Goal: Information Seeking & Learning: Check status

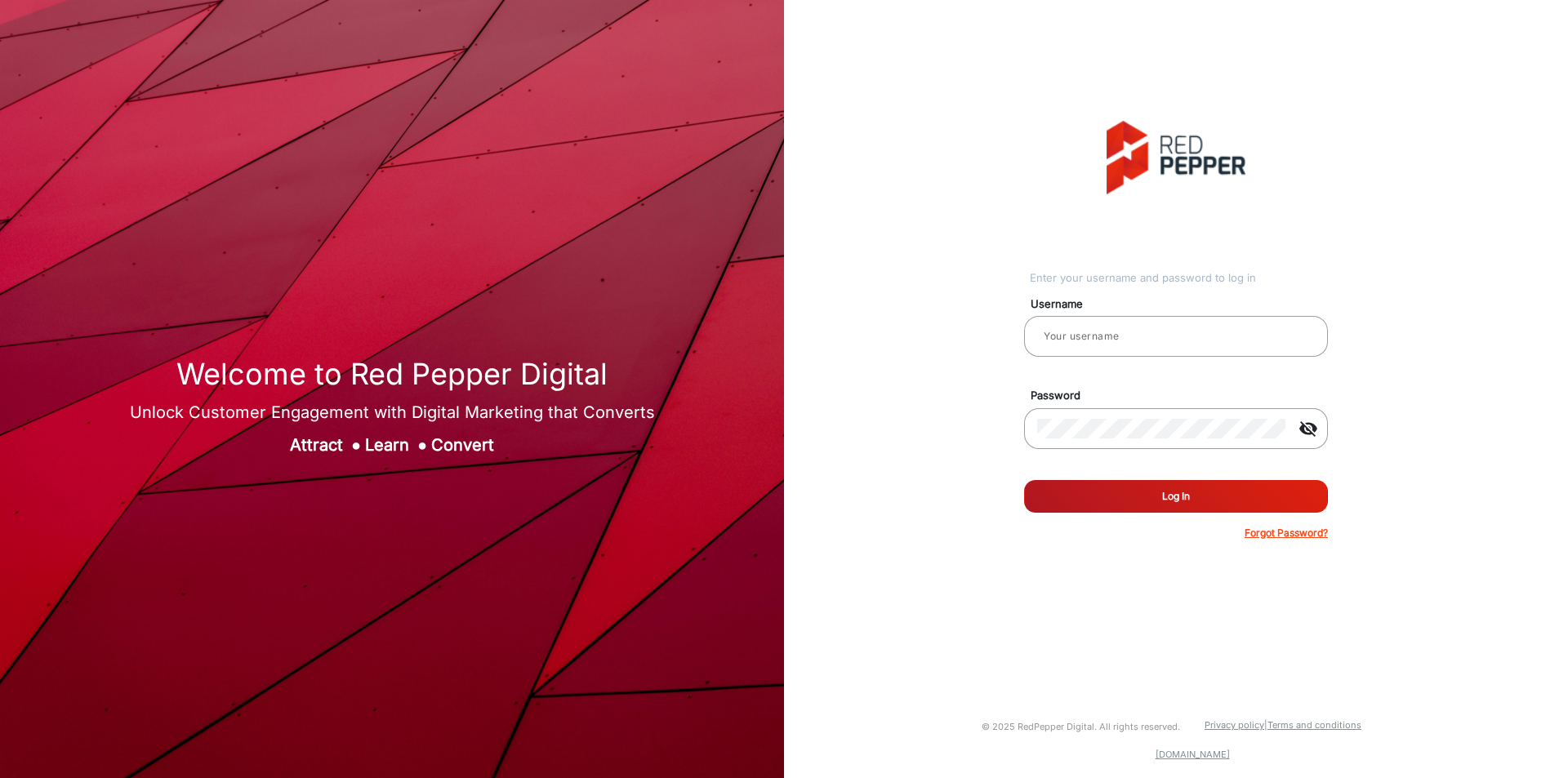
type input "[PERSON_NAME]"
click at [1137, 497] on button "Log In" at bounding box center [1176, 496] width 304 height 33
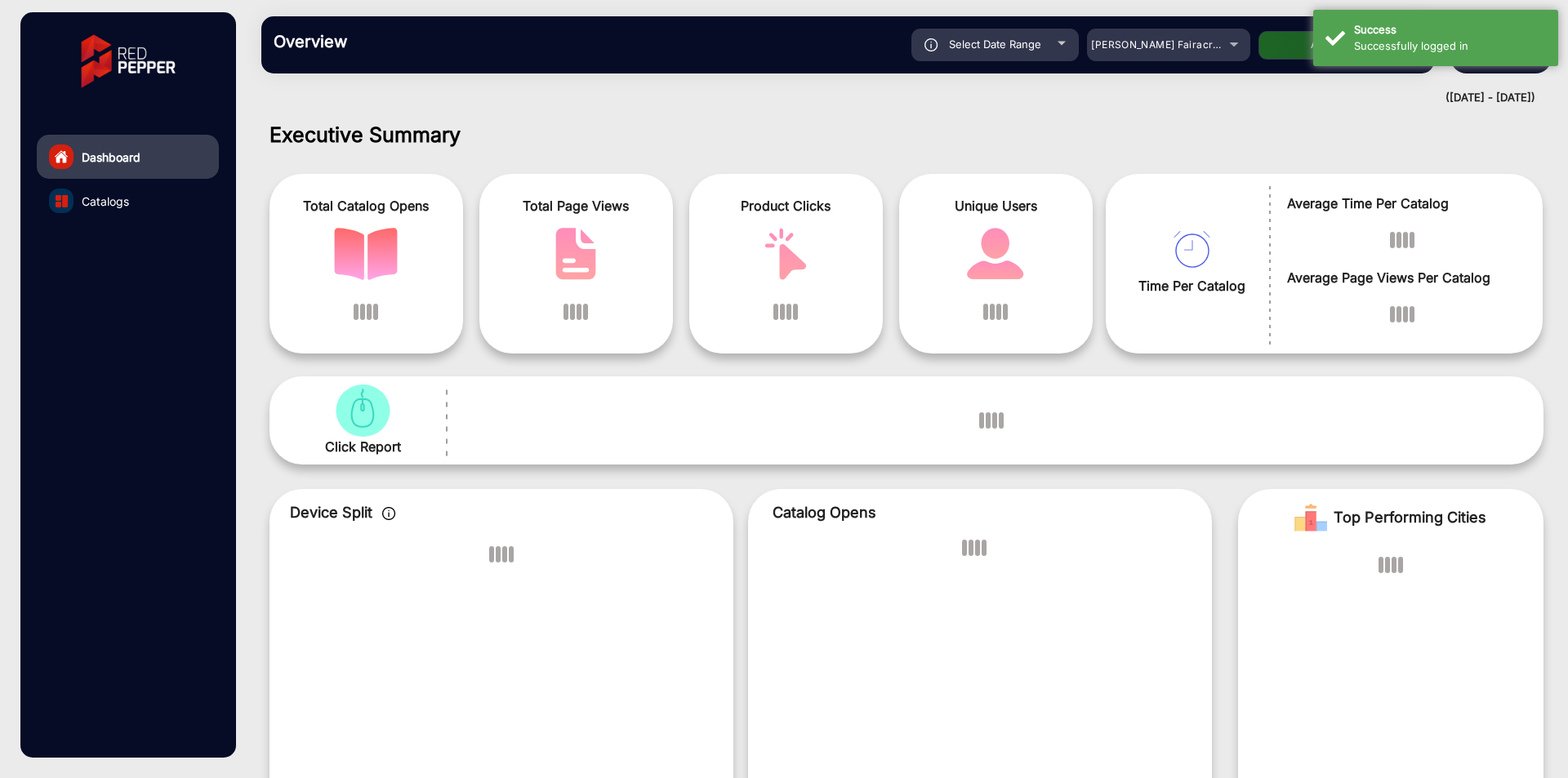
scroll to position [12, 0]
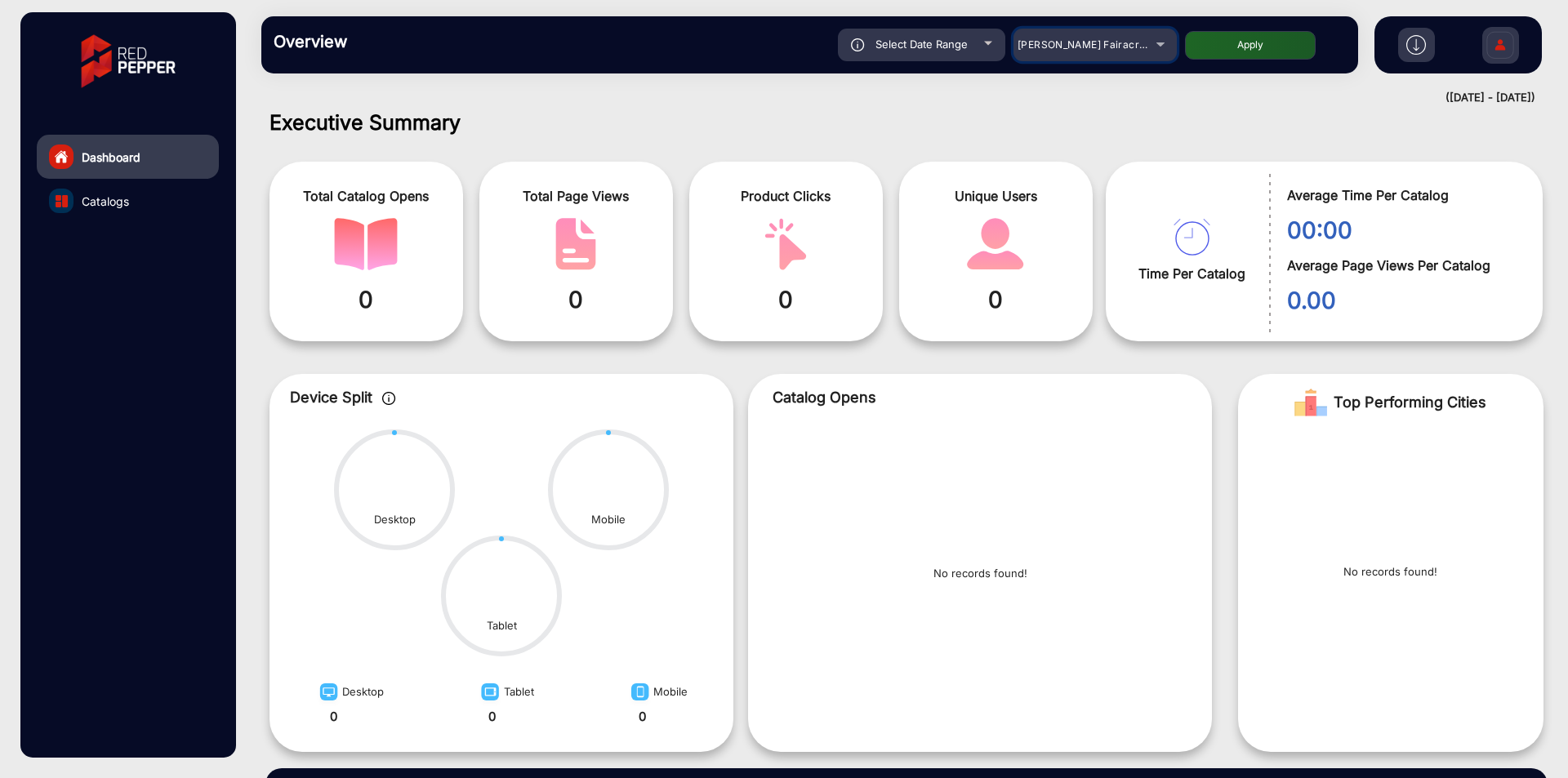
click at [1058, 45] on span "[PERSON_NAME] Fairacre Farms" at bounding box center [1098, 45] width 161 height 12
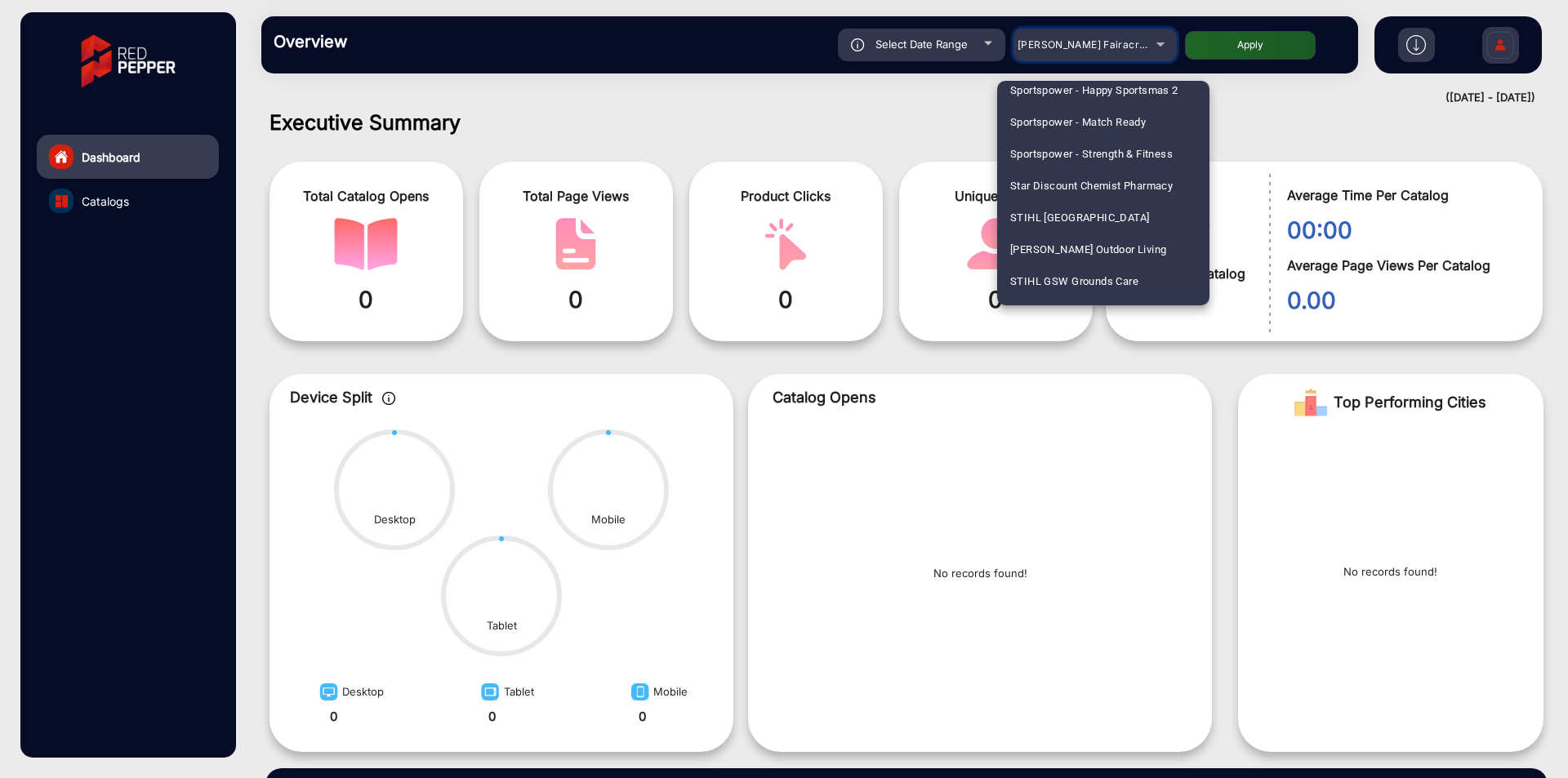
scroll to position [2168, 0]
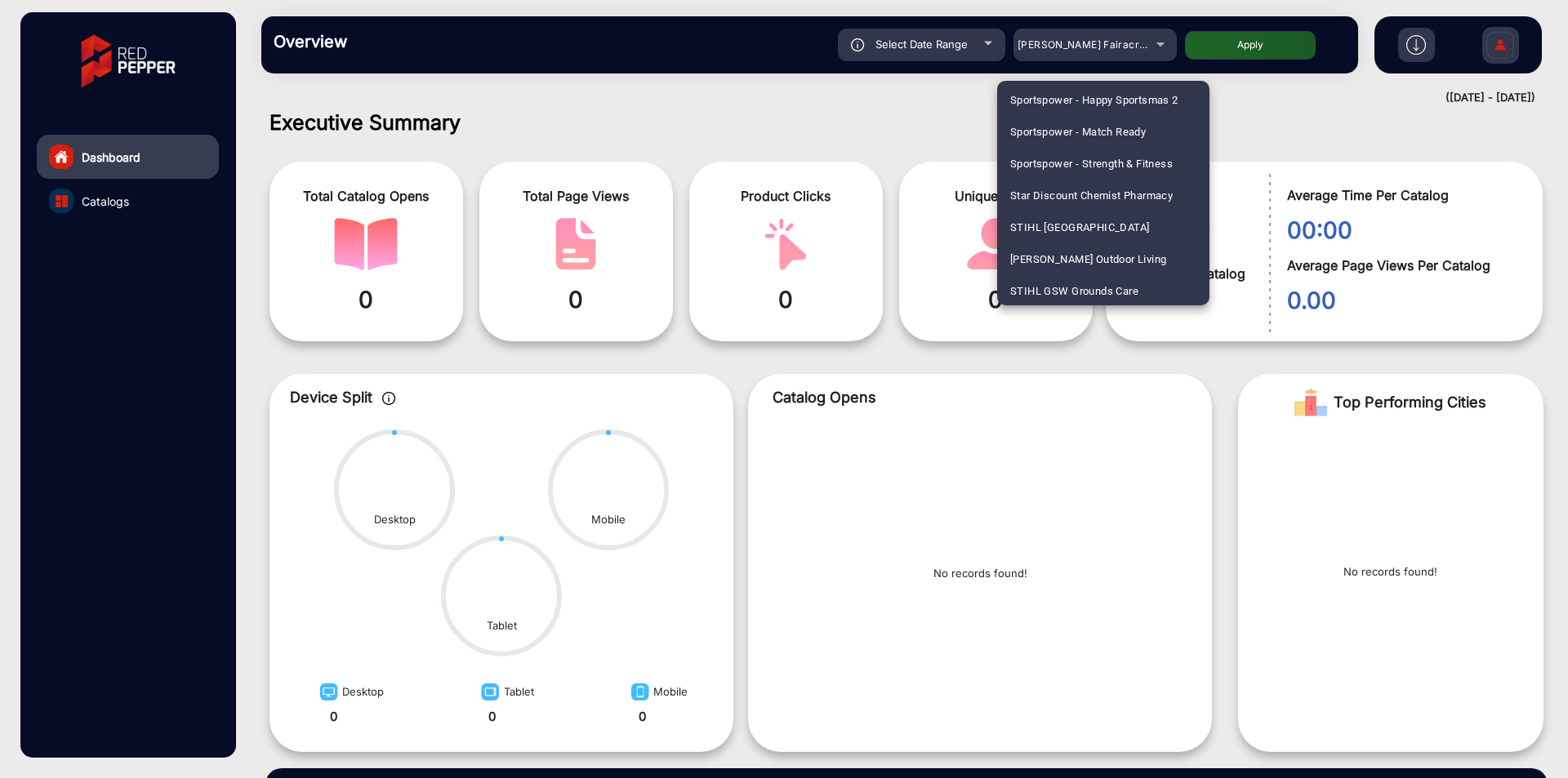
click at [854, 124] on div at bounding box center [784, 389] width 1568 height 778
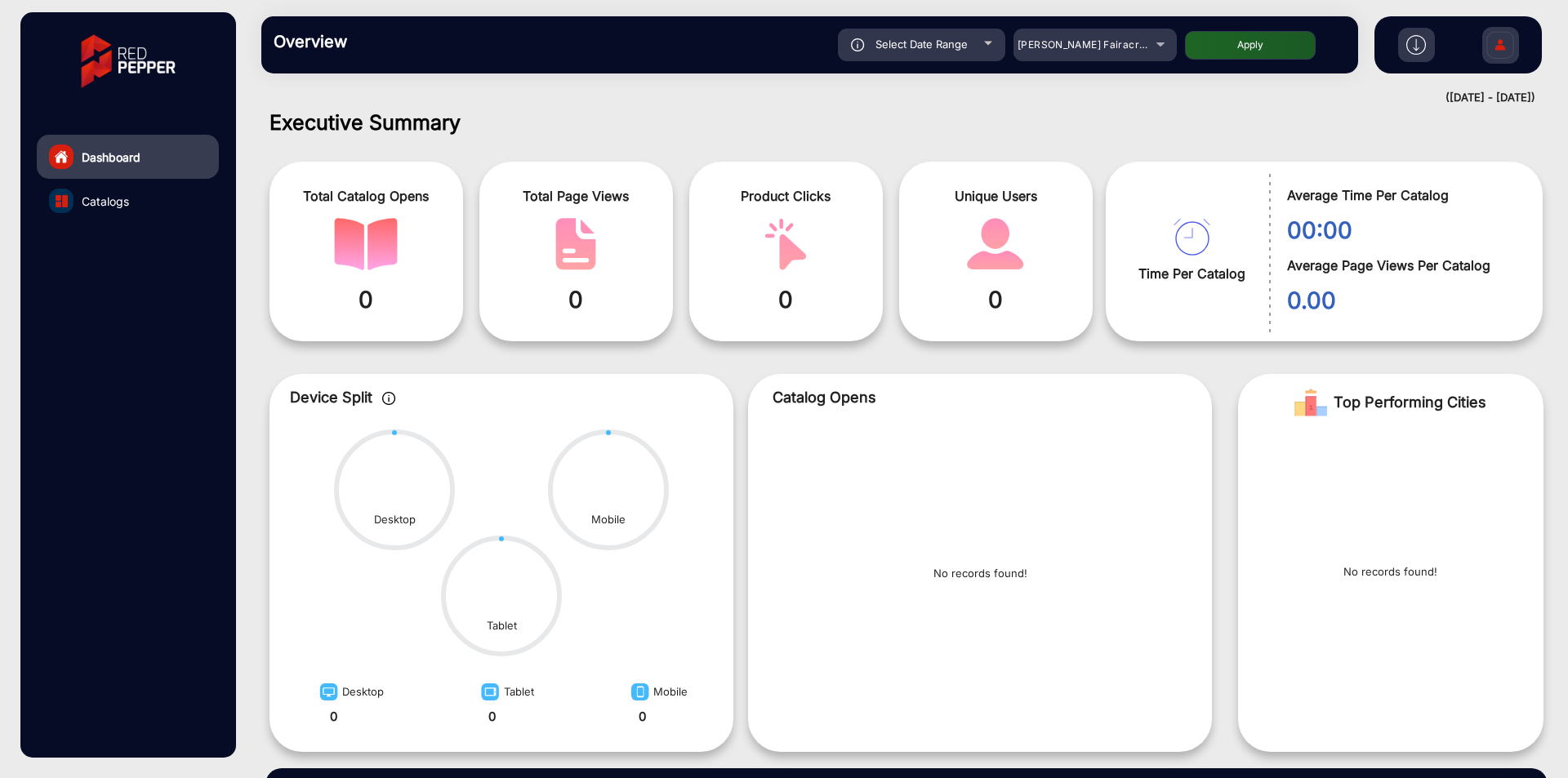
click at [108, 170] on link "Dashboard" at bounding box center [128, 157] width 182 height 44
click at [109, 195] on span "Catalogs" at bounding box center [106, 200] width 48 height 17
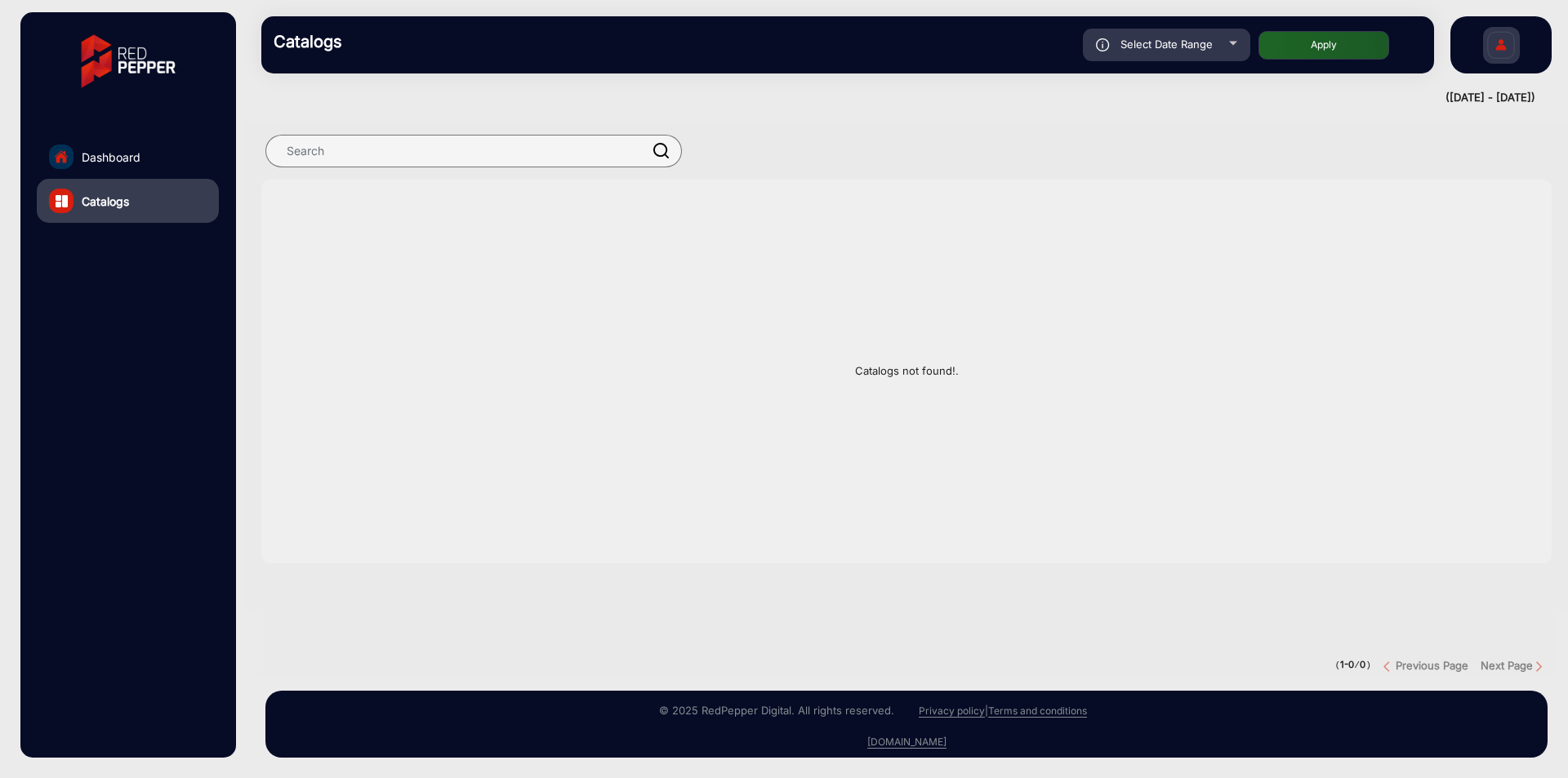
click at [118, 182] on link "Catalogs" at bounding box center [128, 201] width 182 height 44
click at [121, 174] on link "Dashboard" at bounding box center [128, 157] width 182 height 44
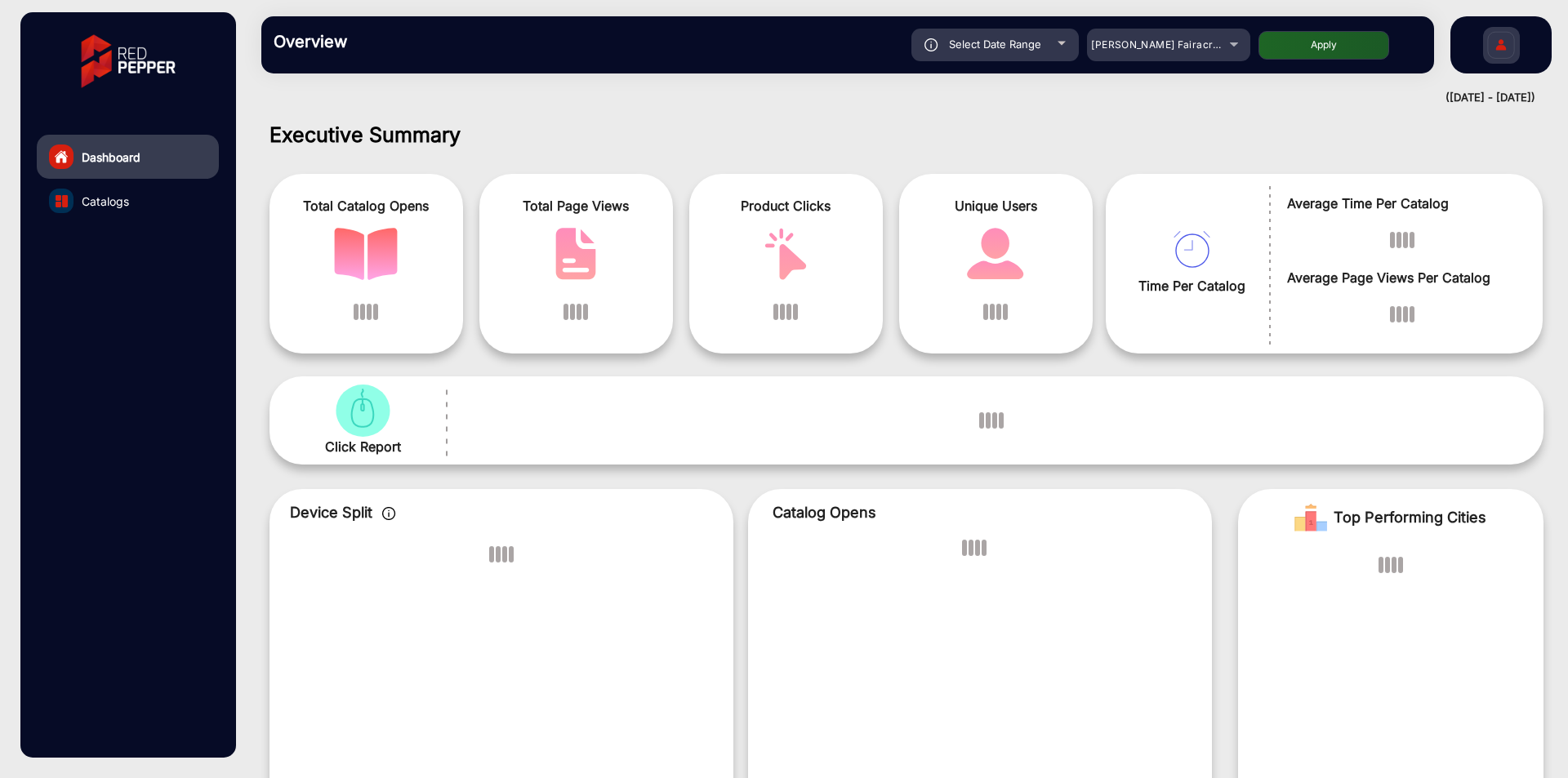
scroll to position [12, 0]
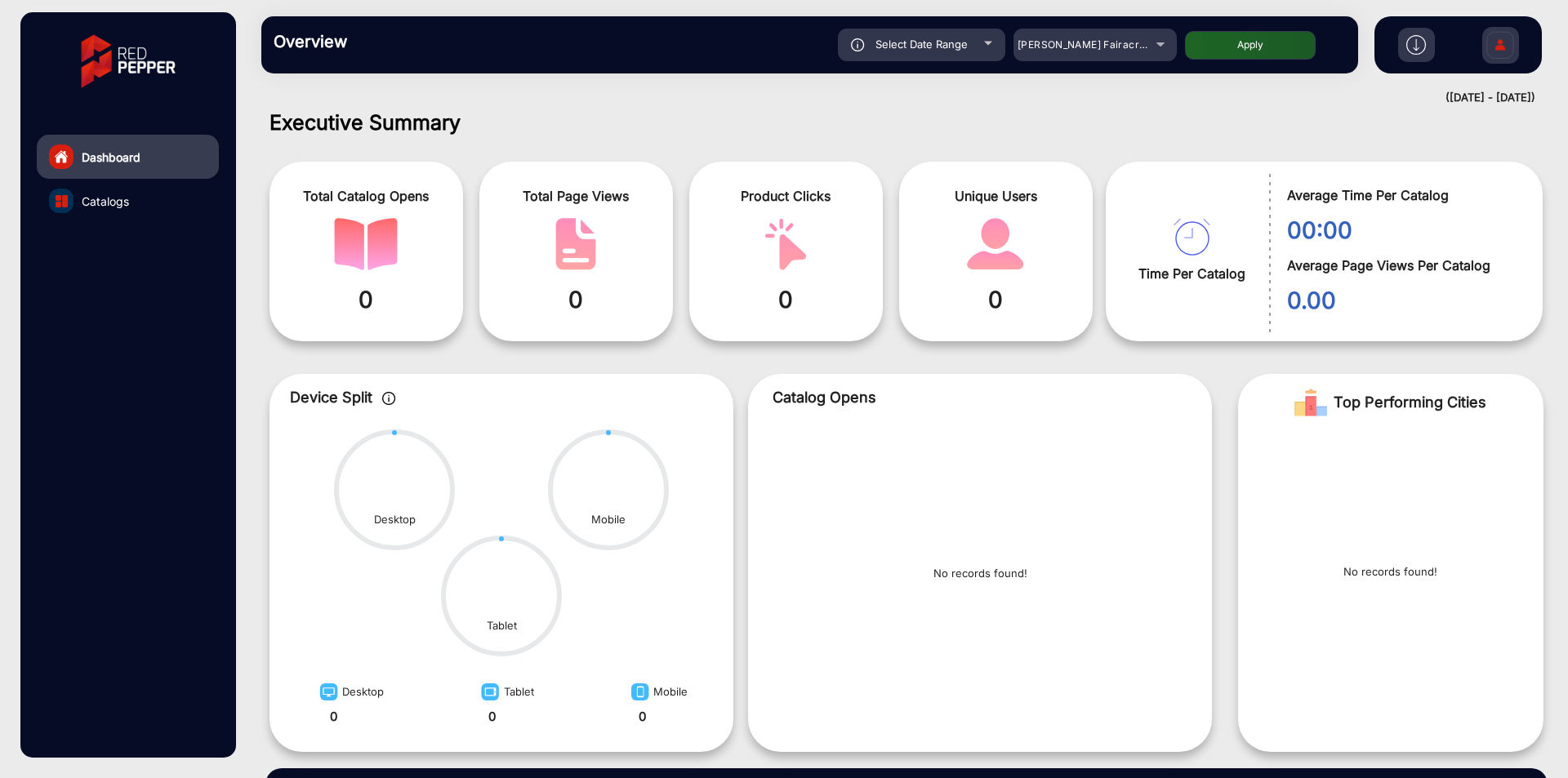
click at [1123, 67] on div "Overview Reports Understand what makes your customers tick and learn how they a…" at bounding box center [809, 45] width 1097 height 57
click at [1123, 56] on mat-select "[PERSON_NAME] Fairacre Farms" at bounding box center [1095, 44] width 163 height 33
click at [1124, 52] on div "[PERSON_NAME] Fairacre Farms" at bounding box center [1083, 45] width 131 height 19
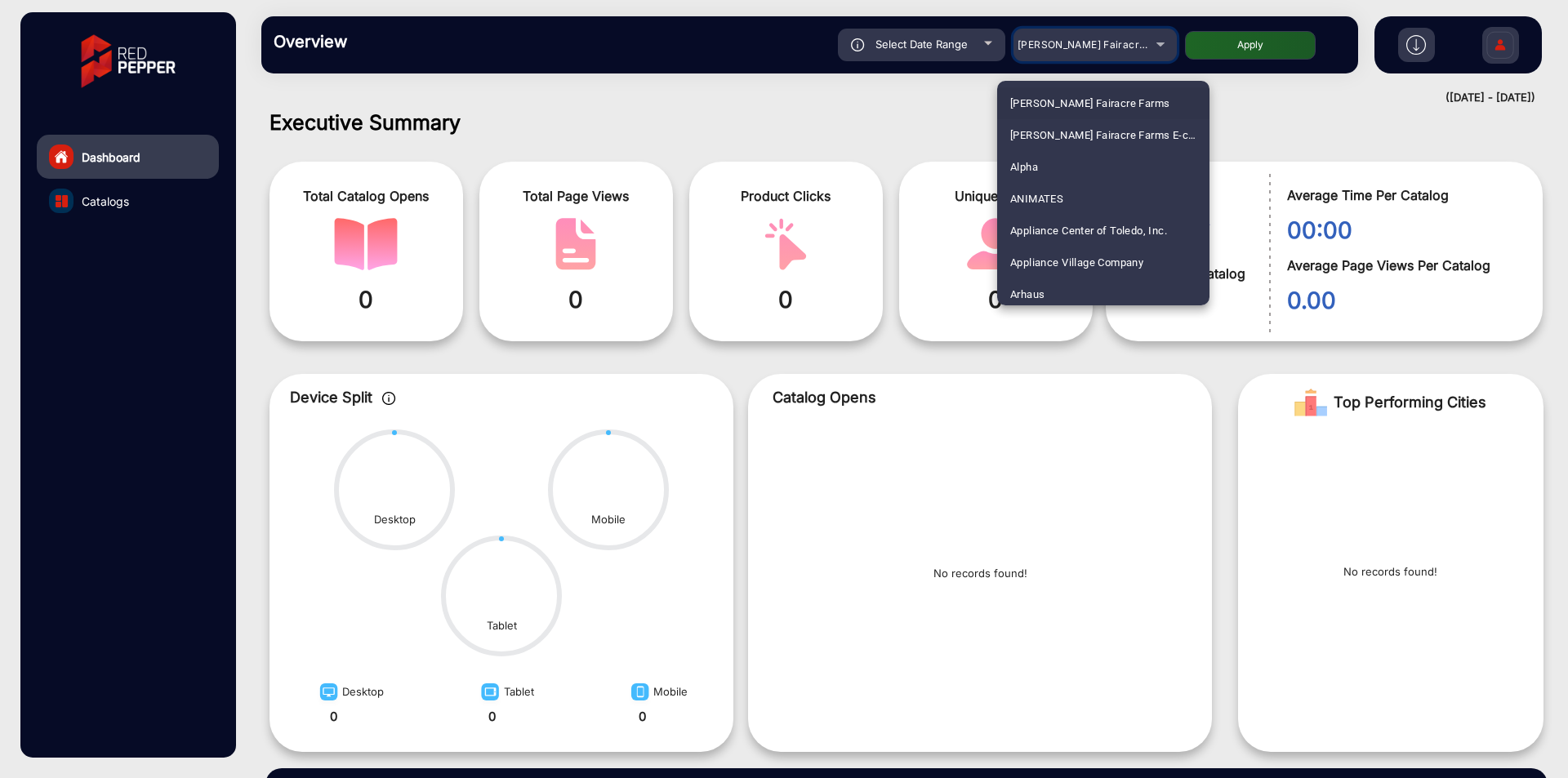
scroll to position [2488, 0]
click at [1081, 290] on span "Wild by Nature" at bounding box center [1046, 289] width 71 height 32
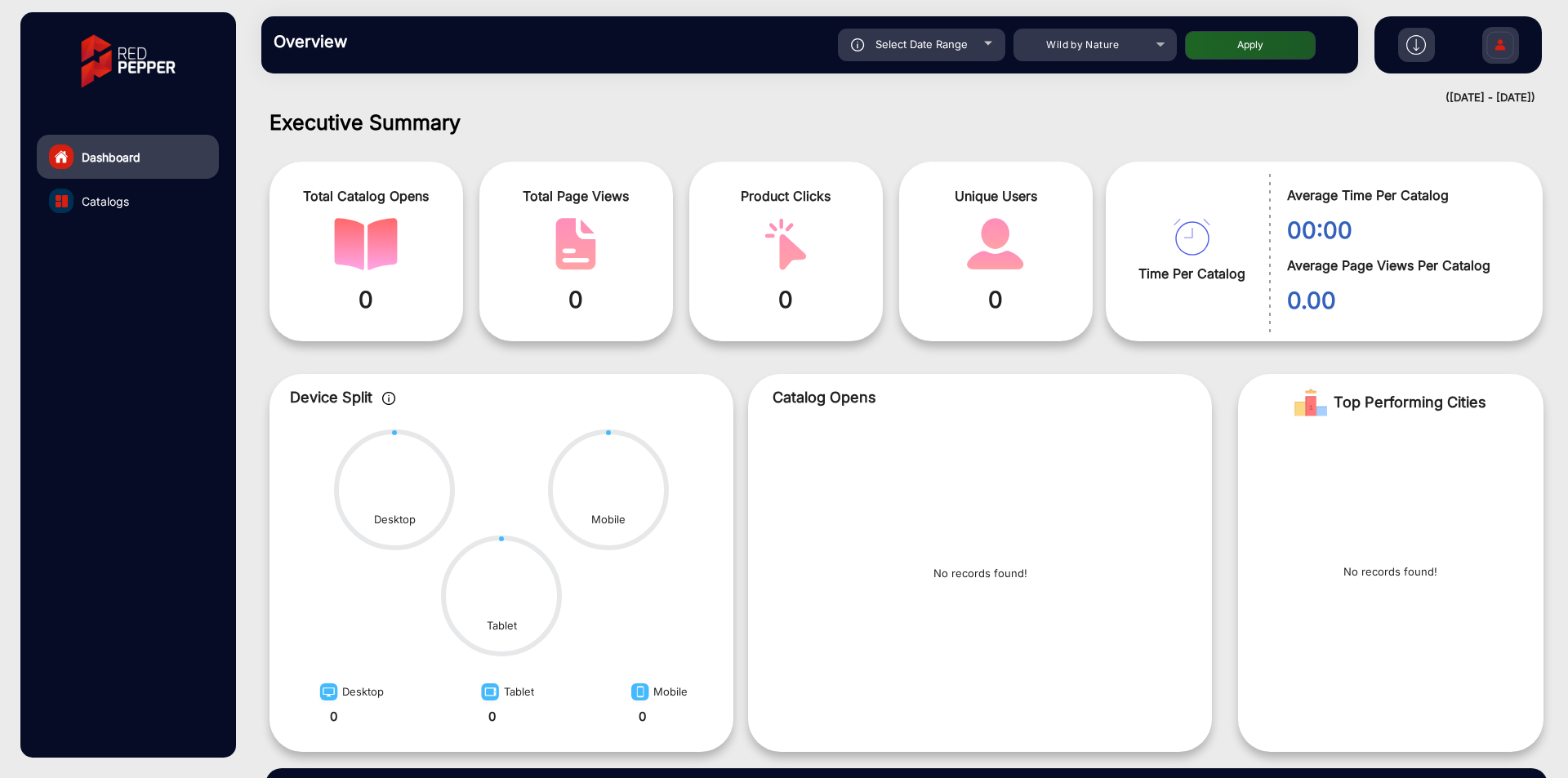
click at [984, 25] on div "Overview Reports Understand what makes your customers tick and learn how they a…" at bounding box center [809, 45] width 1097 height 57
click at [984, 41] on div at bounding box center [987, 43] width 8 height 4
click at [980, 51] on div "Select Date Range" at bounding box center [922, 44] width 168 height 33
type input "[DATE]"
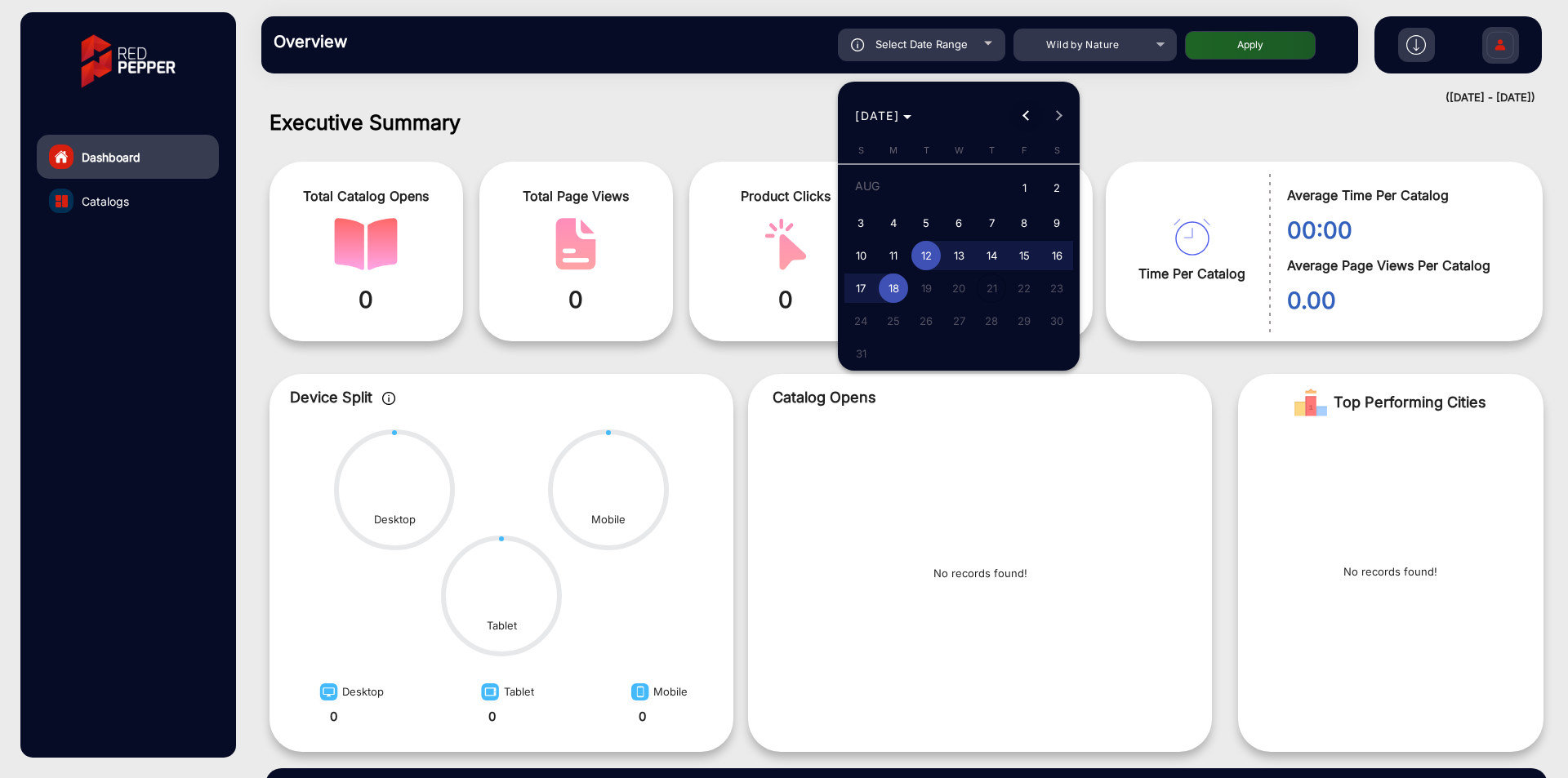
click at [1018, 116] on span "Previous month" at bounding box center [1026, 116] width 33 height 33
click at [930, 312] on span "22" at bounding box center [926, 316] width 29 height 29
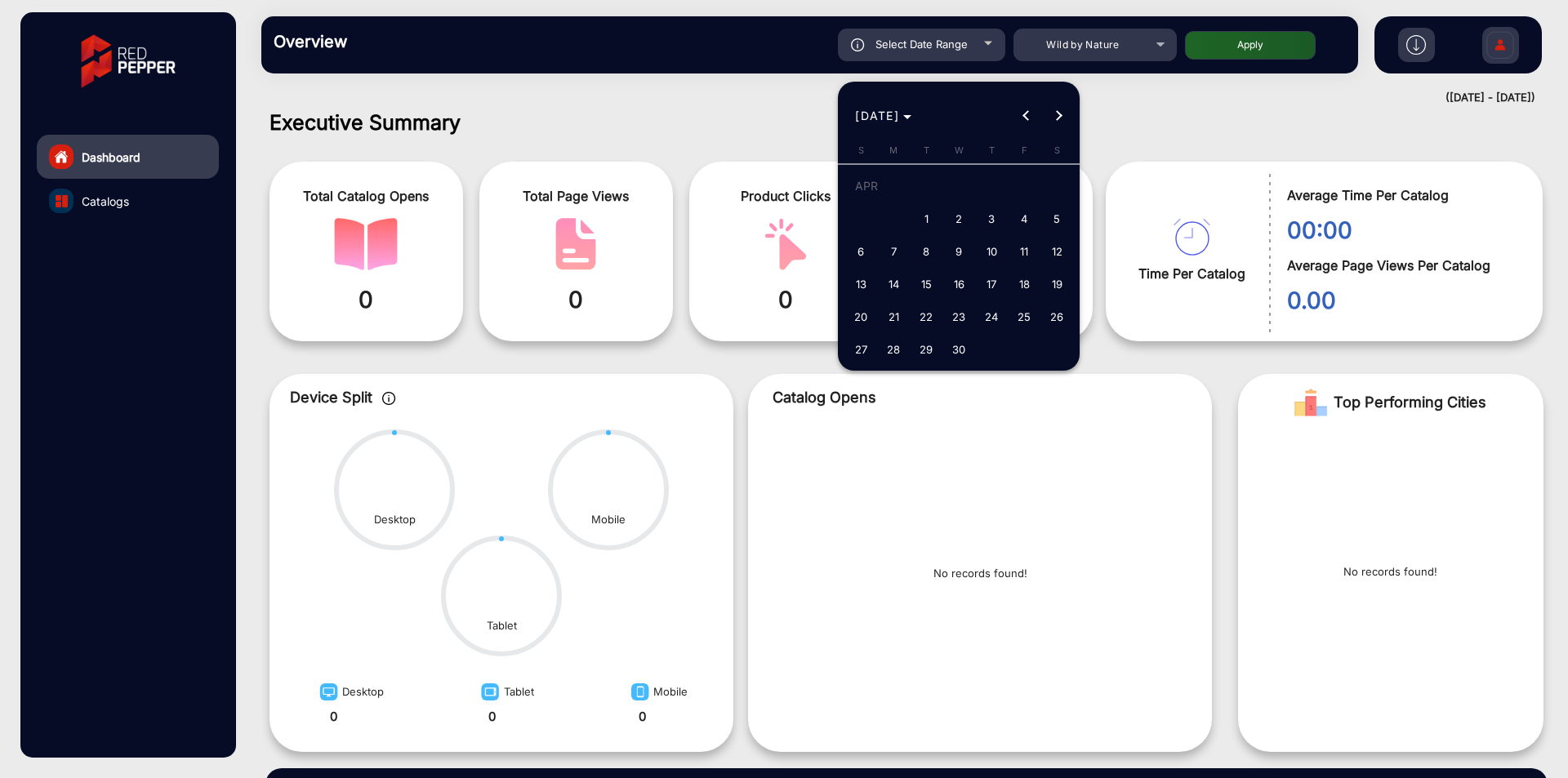
type input "[DATE]"
click at [930, 312] on span "22" at bounding box center [926, 316] width 29 height 29
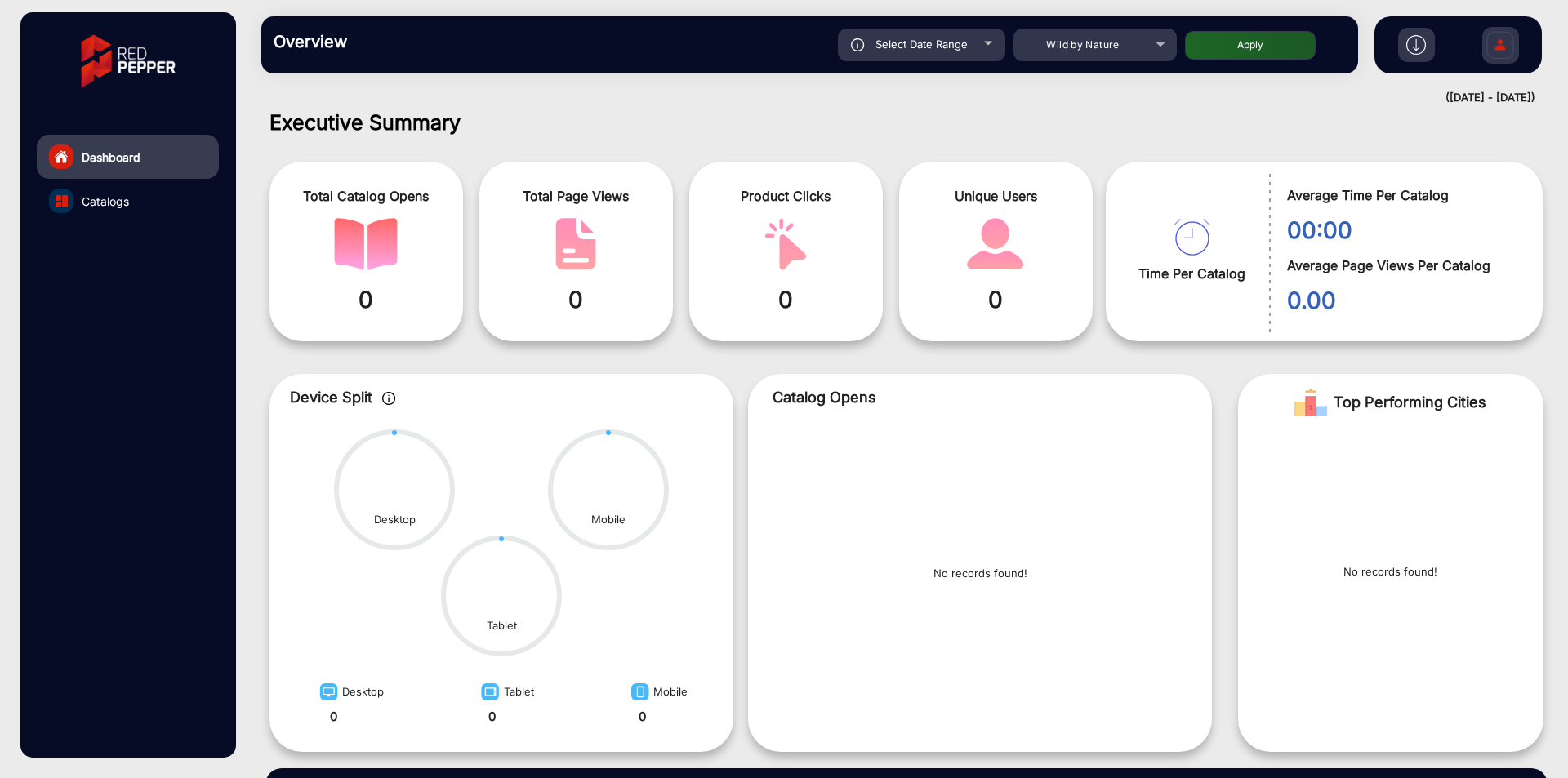
type input "[DATE]"
click at [1233, 41] on button "Apply" at bounding box center [1250, 45] width 131 height 28
type input "[DATE]"
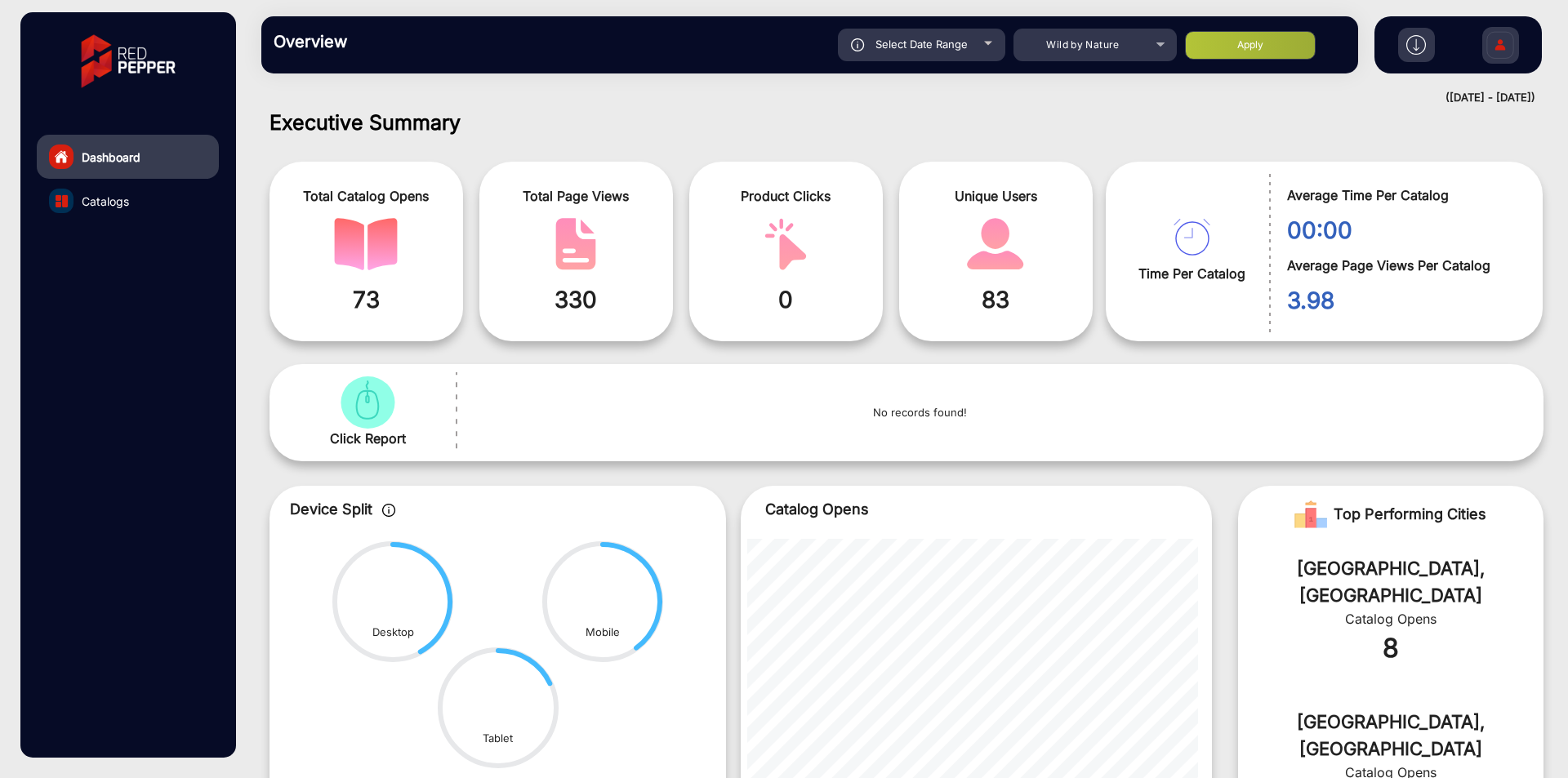
drag, startPoint x: 981, startPoint y: 296, endPoint x: 1034, endPoint y: 297, distance: 53.0
click at [1034, 297] on span "83" at bounding box center [996, 299] width 169 height 34
click at [1357, 234] on span "00:00" at bounding box center [1403, 230] width 231 height 34
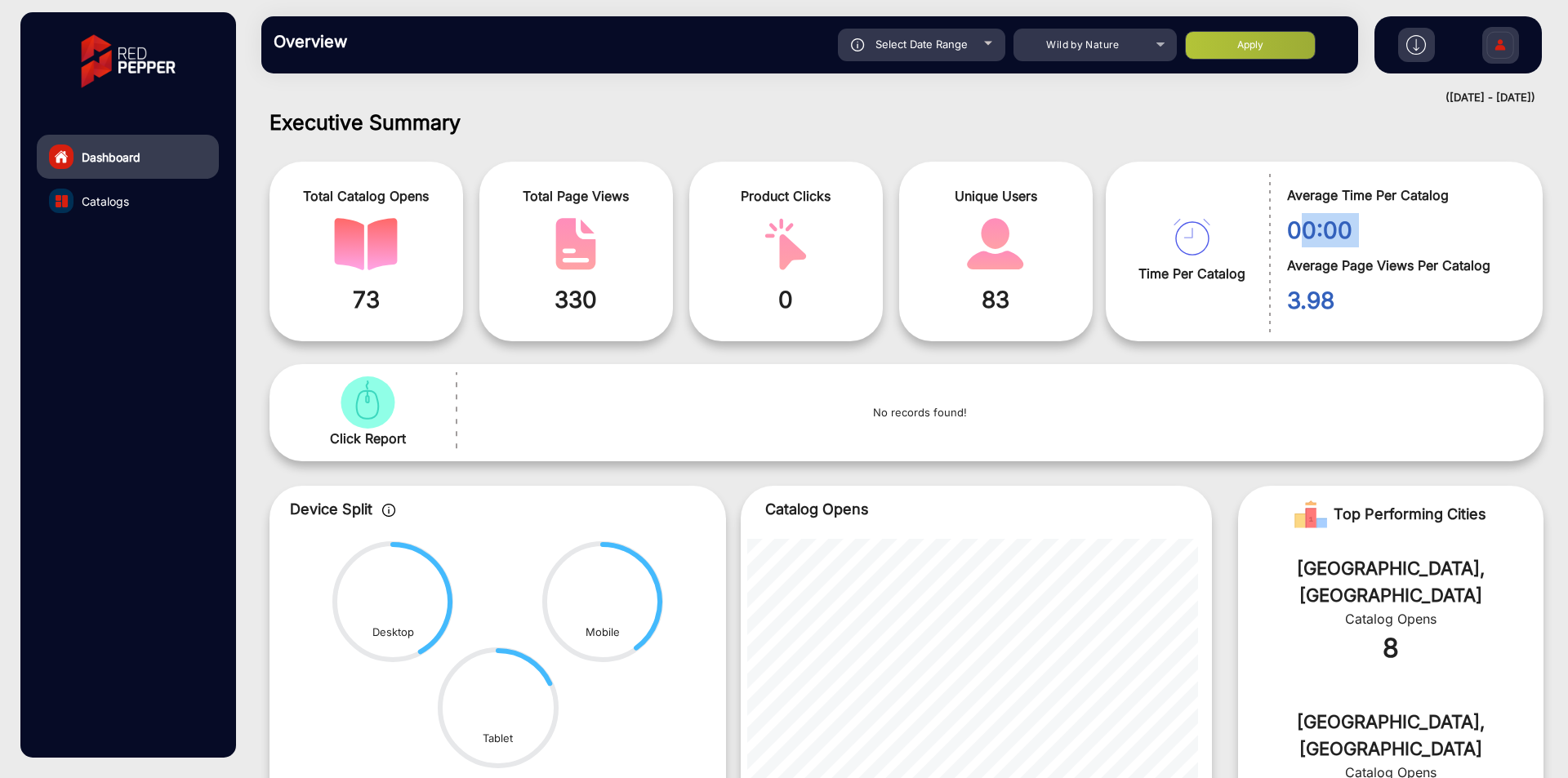
click at [1357, 234] on span "00:00" at bounding box center [1403, 230] width 231 height 34
click at [1327, 297] on span "3.98" at bounding box center [1403, 300] width 231 height 34
click at [1452, 250] on div "Average Time Per Catalog 00:00 Average Page Views Per Catalog 3.98" at bounding box center [1401, 251] width 266 height 163
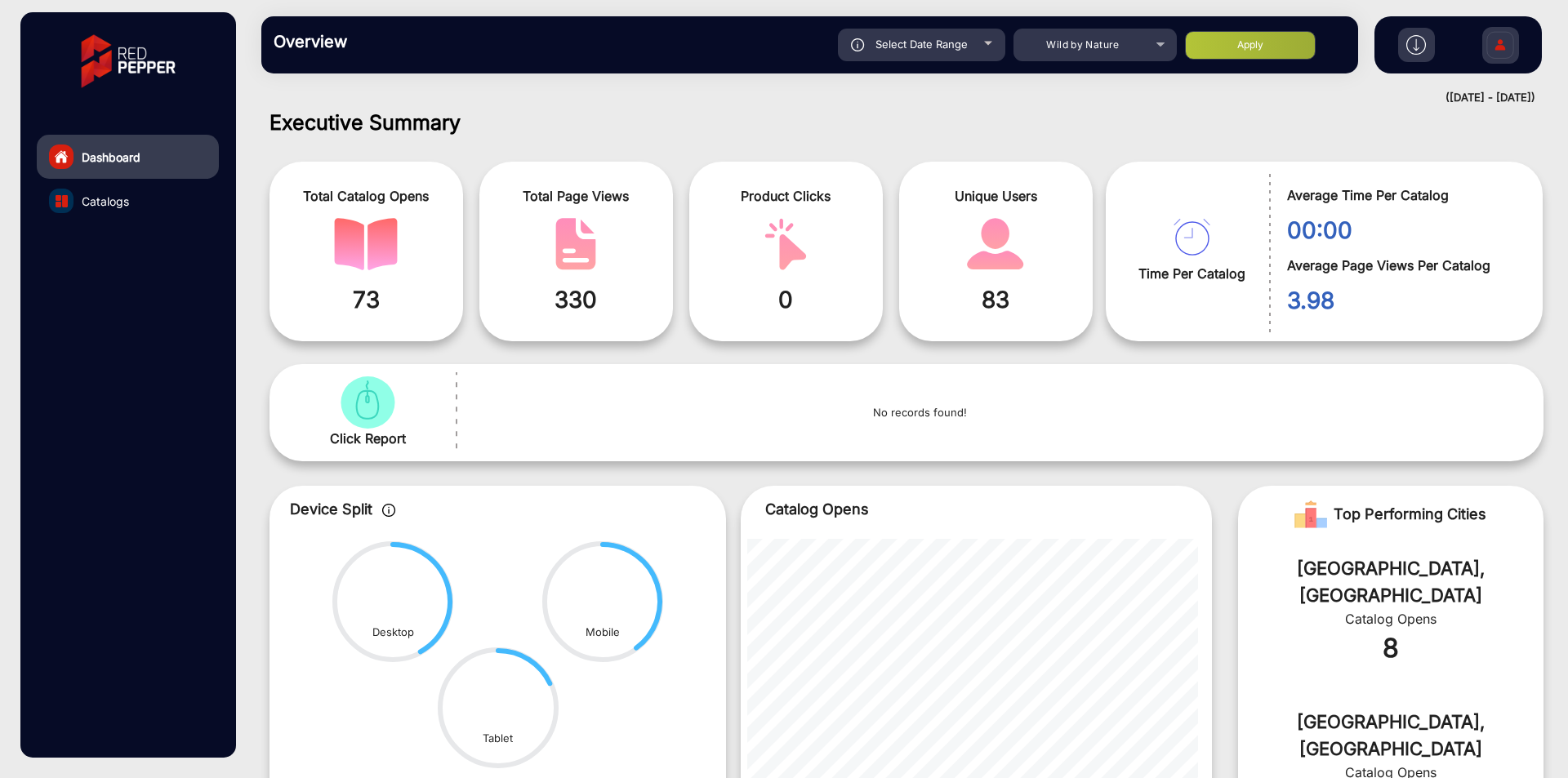
click at [1452, 250] on div "Average Time Per Catalog 00:00 Average Page Views Per Catalog 3.98" at bounding box center [1401, 251] width 266 height 163
click at [1452, 266] on span "Average Page Views Per Catalog" at bounding box center [1403, 266] width 231 height 19
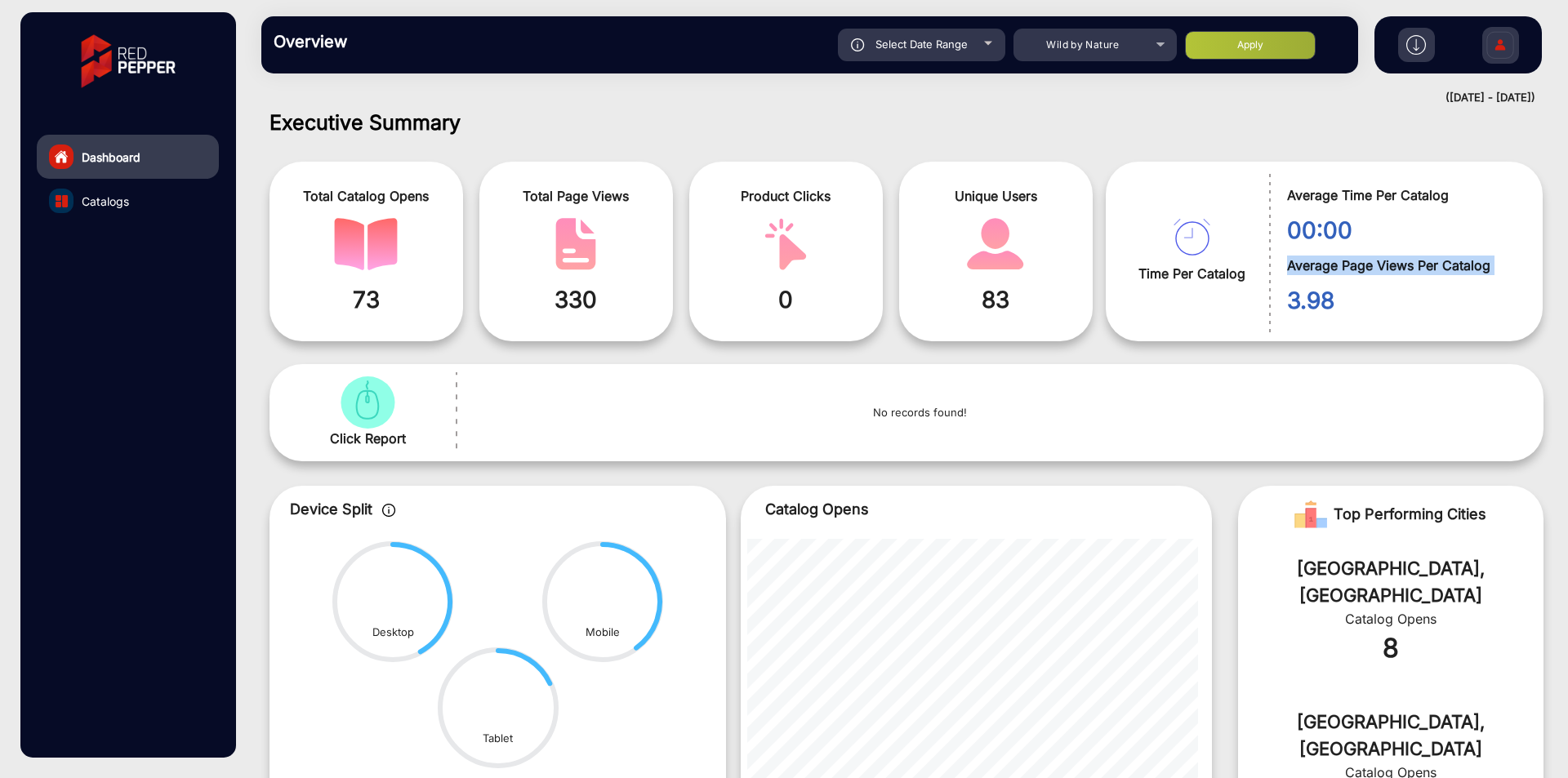
click at [1287, 304] on span "3.98" at bounding box center [1403, 300] width 231 height 34
